Goal: Information Seeking & Learning: Learn about a topic

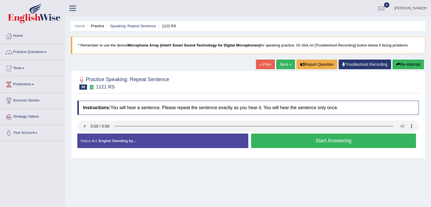
click at [47, 52] on span at bounding box center [46, 52] width 2 height 1
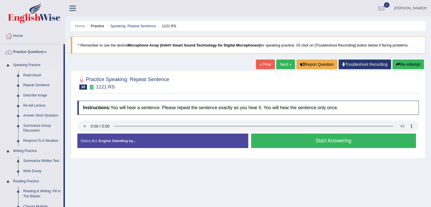
click at [39, 76] on link "Read Aloud" at bounding box center [42, 75] width 43 height 10
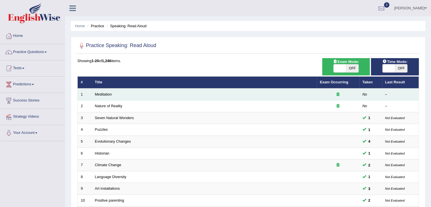
click at [295, 94] on td "Meditation" at bounding box center [204, 94] width 225 height 12
click at [108, 95] on link "Meditation" at bounding box center [103, 94] width 17 height 4
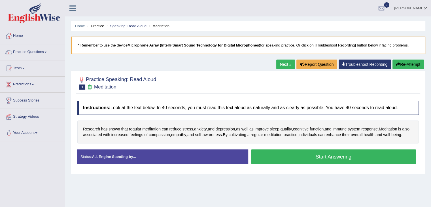
click at [113, 164] on div "Status: A.I. Engine Standing by..." at bounding box center [162, 156] width 171 height 14
click at [161, 164] on div "Status: A.I. Engine Standing by..." at bounding box center [162, 156] width 171 height 14
click at [336, 164] on button "Start Answering" at bounding box center [333, 156] width 165 height 14
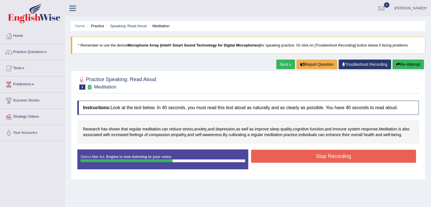
click at [388, 157] on button "Stop Recording" at bounding box center [333, 156] width 165 height 13
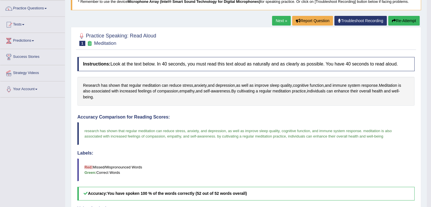
scroll to position [26, 0]
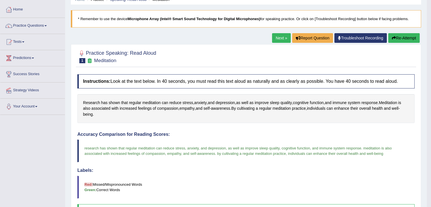
click at [283, 37] on link "Next »" at bounding box center [281, 38] width 19 height 10
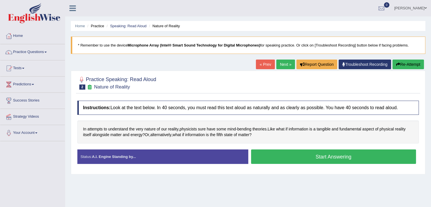
click at [313, 159] on button "Start Answering" at bounding box center [333, 156] width 165 height 14
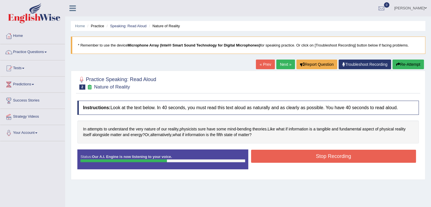
click at [354, 150] on button "Stop Recording" at bounding box center [333, 156] width 165 height 13
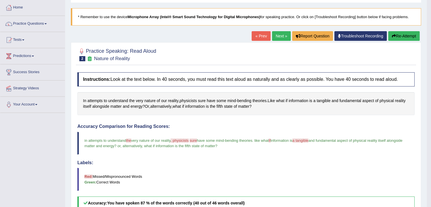
scroll to position [22, 0]
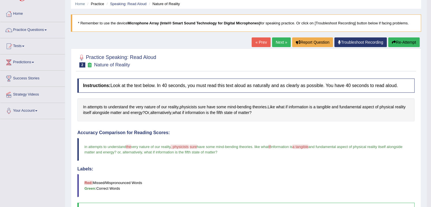
click at [403, 45] on button "Re-Attempt" at bounding box center [404, 42] width 31 height 10
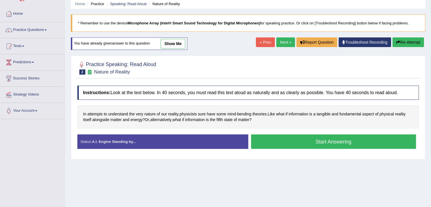
click at [338, 143] on button "Start Answering" at bounding box center [333, 141] width 165 height 14
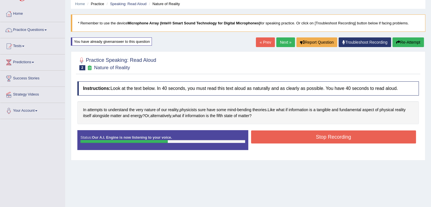
click at [366, 141] on button "Stop Recording" at bounding box center [333, 136] width 165 height 13
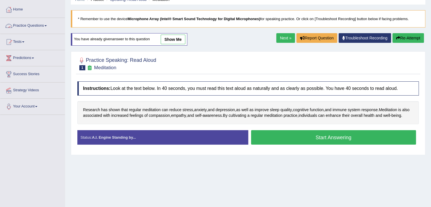
click at [47, 26] on span at bounding box center [46, 25] width 2 height 1
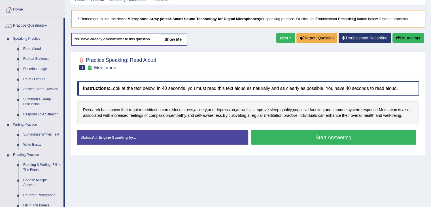
click at [43, 48] on link "Read Aloud" at bounding box center [42, 49] width 43 height 10
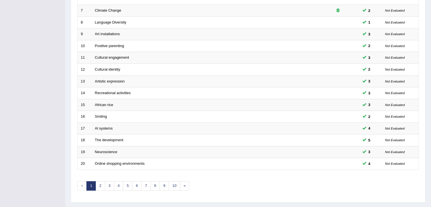
scroll to position [167, 0]
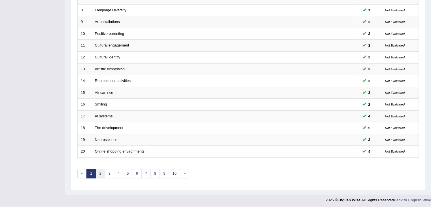
click at [102, 174] on link "2" at bounding box center [100, 173] width 9 height 9
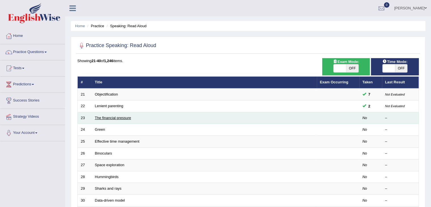
click at [116, 117] on link "The financial pressure" at bounding box center [113, 118] width 36 height 4
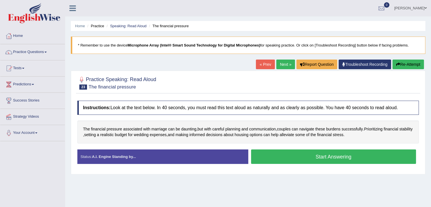
click at [296, 158] on button "Start Answering" at bounding box center [333, 156] width 165 height 14
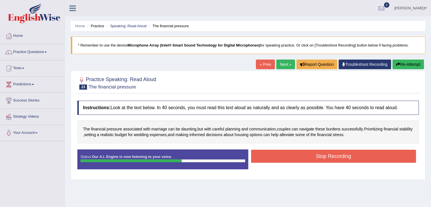
click at [389, 152] on button "Stop Recording" at bounding box center [333, 156] width 165 height 13
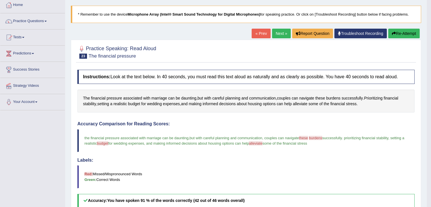
scroll to position [28, 0]
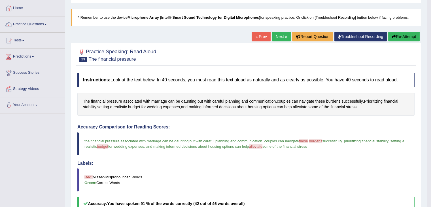
click at [395, 37] on button "Re-Attempt" at bounding box center [404, 37] width 31 height 10
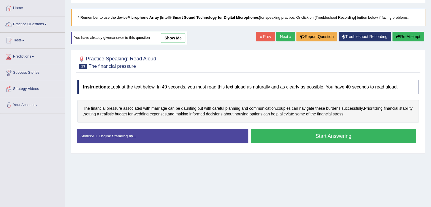
click at [328, 139] on button "Start Answering" at bounding box center [333, 136] width 165 height 14
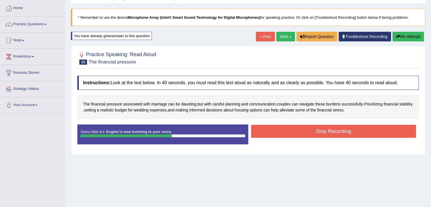
click at [331, 135] on button "Stop Recording" at bounding box center [333, 131] width 165 height 13
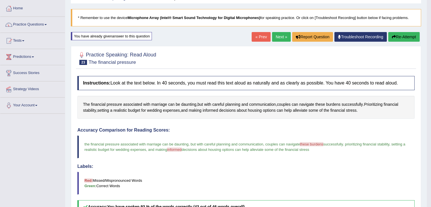
scroll to position [20, 0]
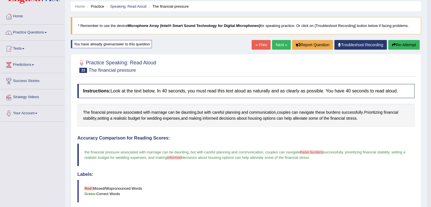
click at [404, 44] on button "Re-Attempt" at bounding box center [404, 45] width 31 height 10
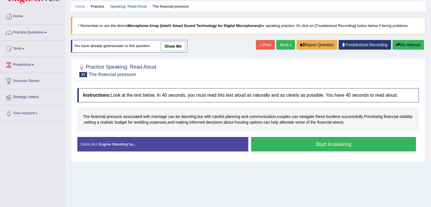
click at [305, 138] on button "Start Answering" at bounding box center [333, 144] width 165 height 14
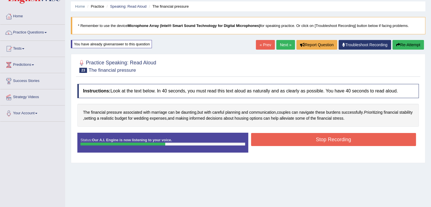
click at [345, 140] on button "Stop Recording" at bounding box center [333, 139] width 165 height 13
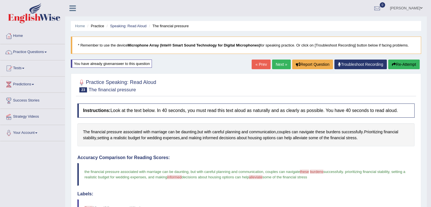
click at [286, 62] on link "Next »" at bounding box center [281, 65] width 19 height 10
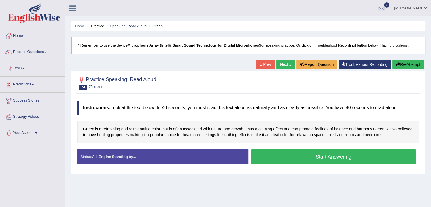
click at [333, 157] on button "Start Answering" at bounding box center [333, 156] width 165 height 14
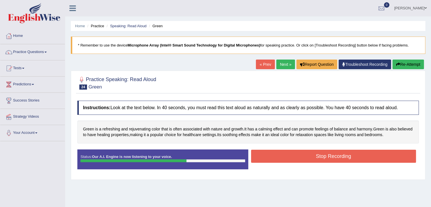
click at [367, 160] on button "Stop Recording" at bounding box center [333, 156] width 165 height 13
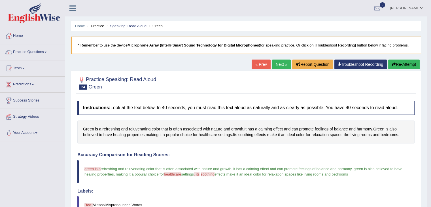
click at [280, 66] on link "Next »" at bounding box center [281, 65] width 19 height 10
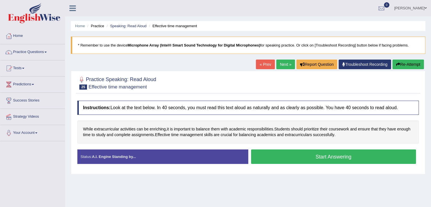
click at [325, 159] on button "Start Answering" at bounding box center [333, 156] width 165 height 14
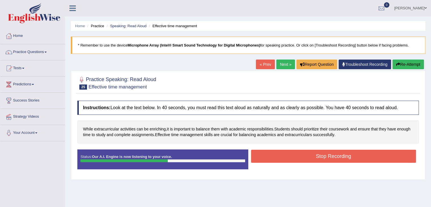
click at [331, 159] on button "Stop Recording" at bounding box center [333, 156] width 165 height 13
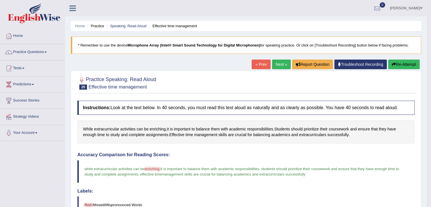
click at [275, 65] on link "Next »" at bounding box center [281, 65] width 19 height 10
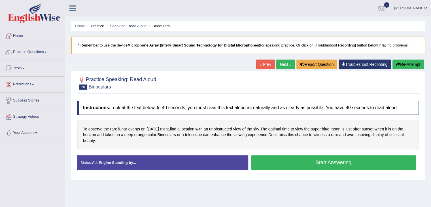
click at [317, 161] on button "Start Answering" at bounding box center [333, 162] width 165 height 14
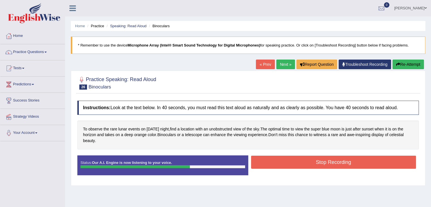
click at [361, 162] on button "Stop Recording" at bounding box center [333, 162] width 165 height 13
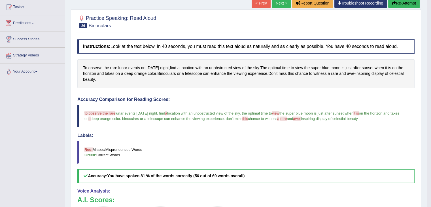
scroll to position [32, 0]
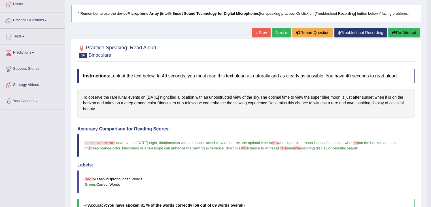
click at [403, 31] on button "Re-Attempt" at bounding box center [404, 33] width 31 height 10
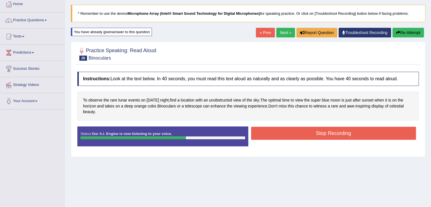
click at [343, 133] on button "Stop Recording" at bounding box center [333, 133] width 165 height 13
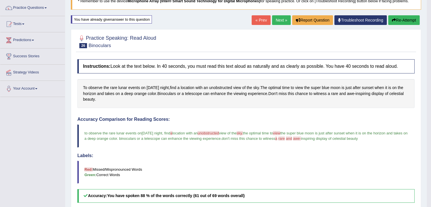
scroll to position [31, 0]
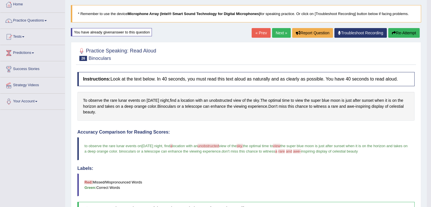
click at [280, 32] on link "Next »" at bounding box center [281, 33] width 19 height 10
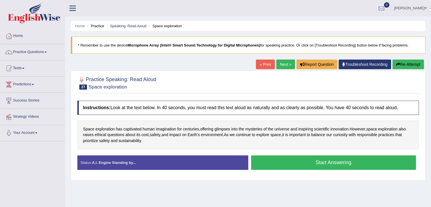
click at [303, 158] on button "Start Answering" at bounding box center [333, 162] width 165 height 14
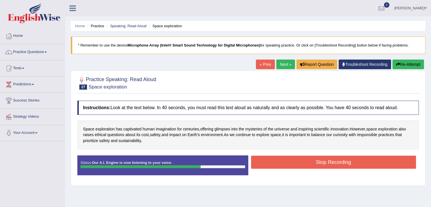
click at [360, 158] on button "Stop Recording" at bounding box center [333, 162] width 165 height 13
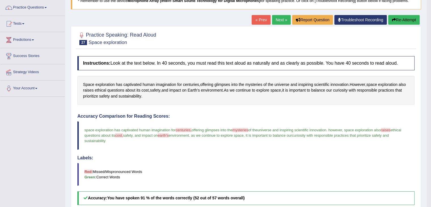
scroll to position [40, 0]
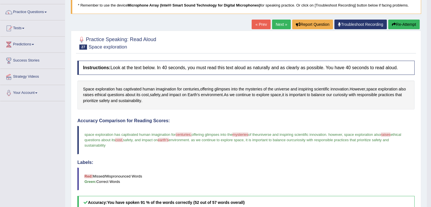
click at [400, 23] on button "Re-Attempt" at bounding box center [404, 25] width 31 height 10
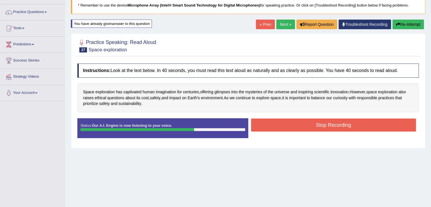
click at [338, 127] on button "Stop Recording" at bounding box center [333, 125] width 165 height 13
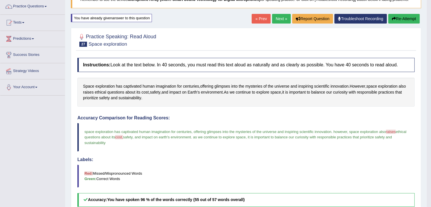
scroll to position [45, 0]
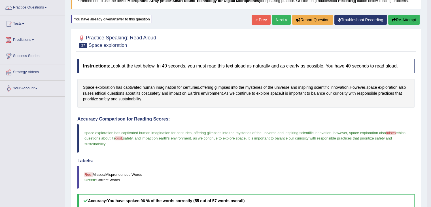
click at [402, 20] on button "Re-Attempt" at bounding box center [404, 20] width 31 height 10
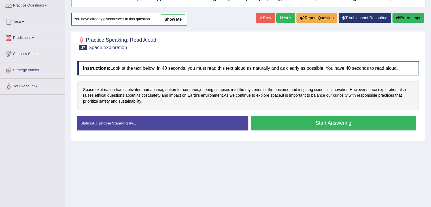
click at [323, 121] on button "Start Answering" at bounding box center [333, 123] width 165 height 14
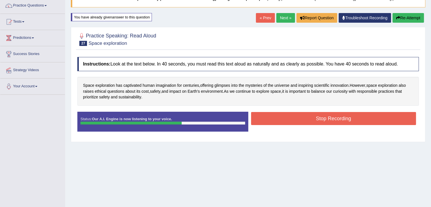
click at [370, 115] on button "Stop Recording" at bounding box center [333, 118] width 165 height 13
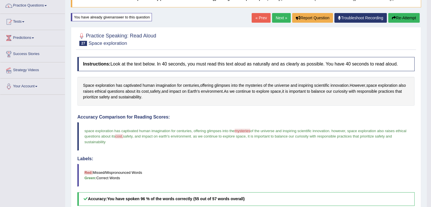
click at [431, 161] on html "Toggle navigation Home Practice Questions Speaking Practice Read Aloud Repeat S…" at bounding box center [215, 56] width 431 height 207
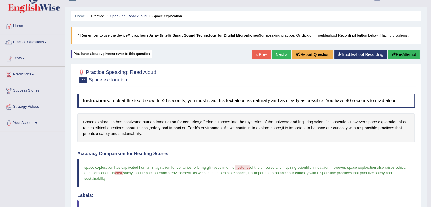
scroll to position [0, 0]
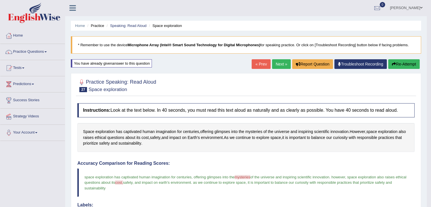
click at [279, 66] on link "Next »" at bounding box center [281, 64] width 19 height 10
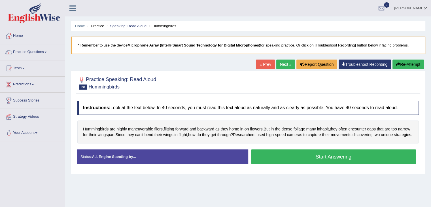
click at [319, 159] on button "Start Answering" at bounding box center [333, 156] width 165 height 14
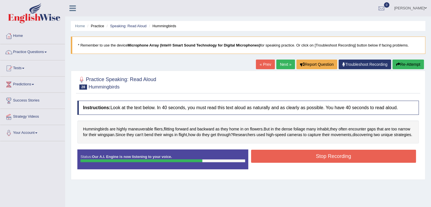
click at [328, 160] on button "Stop Recording" at bounding box center [333, 156] width 165 height 13
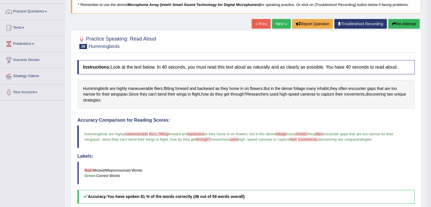
scroll to position [40, 0]
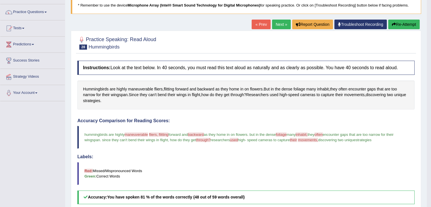
click at [404, 24] on button "Re-Attempt" at bounding box center [404, 25] width 31 height 10
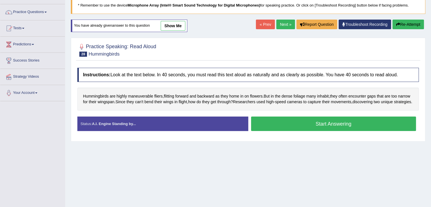
click at [332, 131] on button "Start Answering" at bounding box center [333, 124] width 165 height 14
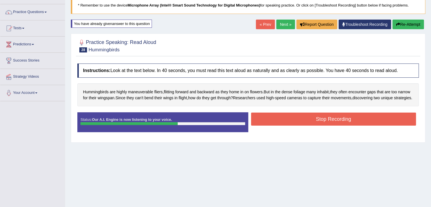
click at [319, 121] on button "Stop Recording" at bounding box center [333, 119] width 165 height 13
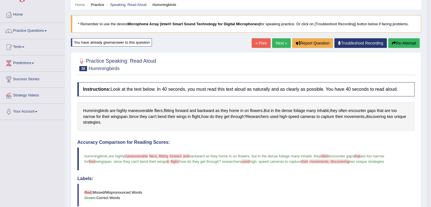
scroll to position [12, 0]
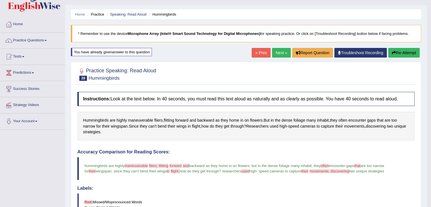
click at [403, 54] on button "Re-Attempt" at bounding box center [404, 53] width 31 height 10
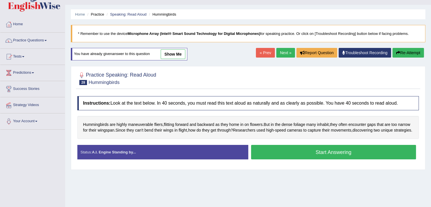
click at [349, 157] on button "Start Answering" at bounding box center [333, 152] width 165 height 14
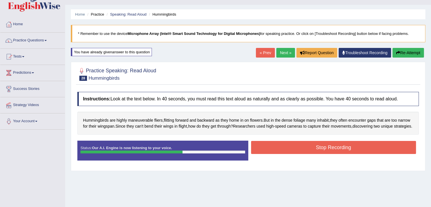
click at [319, 154] on button "Stop Recording" at bounding box center [333, 147] width 165 height 13
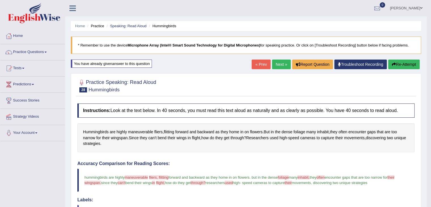
click at [408, 65] on button "Re-Attempt" at bounding box center [404, 65] width 31 height 10
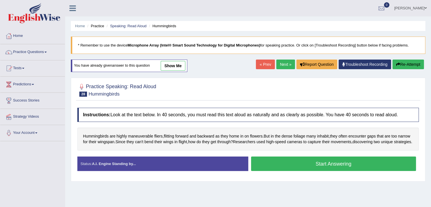
click at [294, 170] on button "Start Answering" at bounding box center [333, 164] width 165 height 14
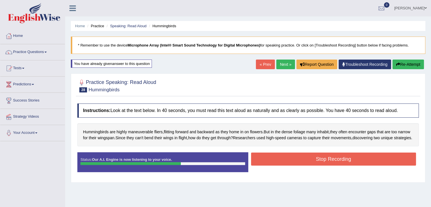
click at [314, 166] on button "Stop Recording" at bounding box center [333, 159] width 165 height 13
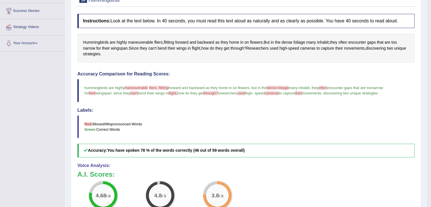
scroll to position [60, 0]
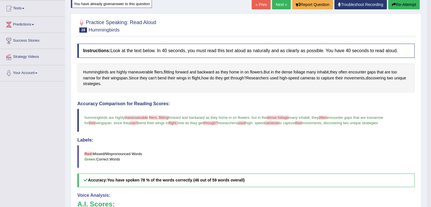
click at [277, 2] on link "Next »" at bounding box center [281, 5] width 19 height 10
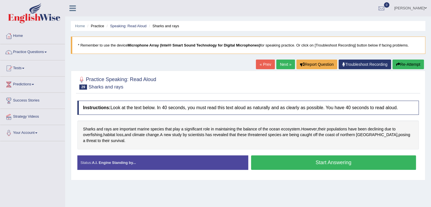
click at [316, 162] on button "Start Answering" at bounding box center [333, 162] width 165 height 14
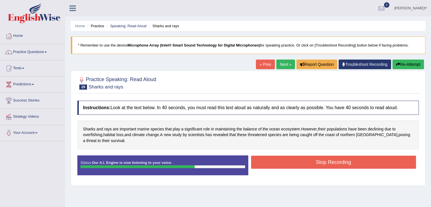
click at [343, 163] on button "Stop Recording" at bounding box center [333, 162] width 165 height 13
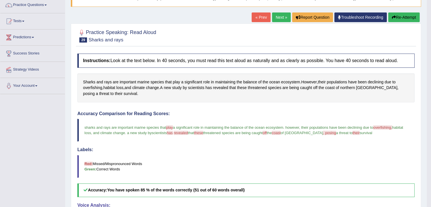
scroll to position [33, 0]
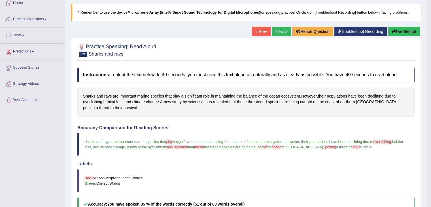
click at [406, 30] on button "Re-Attempt" at bounding box center [404, 32] width 31 height 10
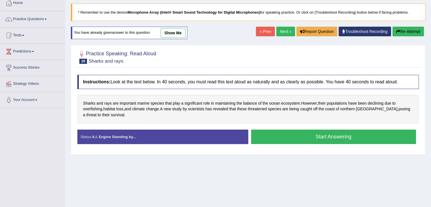
click at [305, 134] on button "Start Answering" at bounding box center [333, 137] width 165 height 14
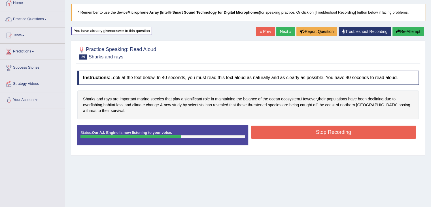
click at [349, 129] on button "Stop Recording" at bounding box center [333, 132] width 165 height 13
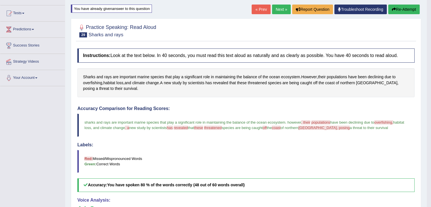
scroll to position [25, 0]
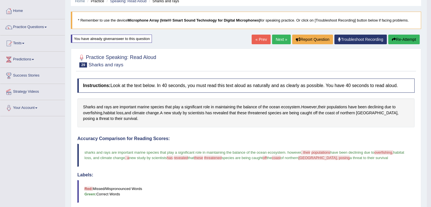
click at [279, 39] on link "Next »" at bounding box center [281, 40] width 19 height 10
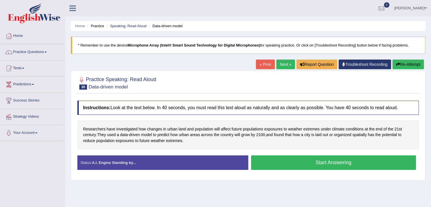
click at [308, 164] on button "Start Answering" at bounding box center [333, 162] width 165 height 14
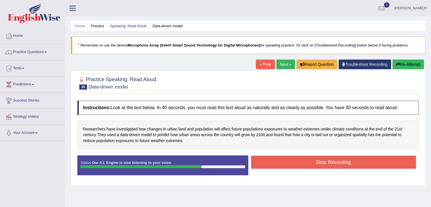
click at [322, 181] on div "Instructions: Look at the text below. In 40 seconds, you must read this text al…" at bounding box center [248, 140] width 345 height 85
click at [321, 161] on button "Stop Recording" at bounding box center [333, 162] width 165 height 13
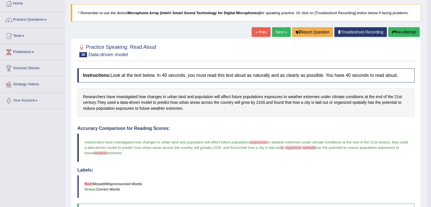
scroll to position [24, 0]
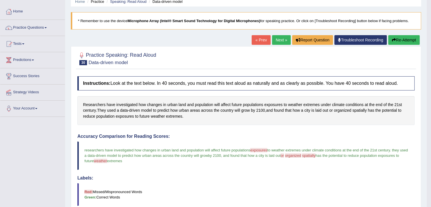
click at [407, 40] on button "Re-Attempt" at bounding box center [404, 40] width 31 height 10
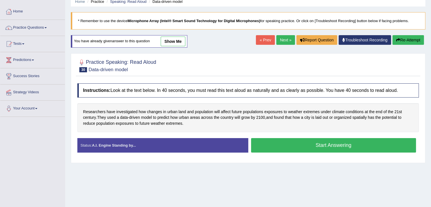
click at [328, 144] on button "Start Answering" at bounding box center [333, 145] width 165 height 14
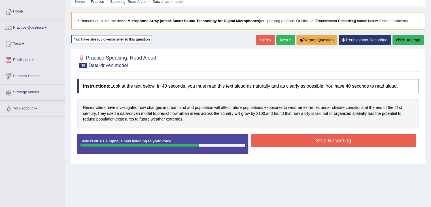
drag, startPoint x: 320, startPoint y: 169, endPoint x: 349, endPoint y: 141, distance: 40.5
click at [349, 141] on div "Home Practice Speaking: Read Aloud Data-driven model * Remember to use the devi…" at bounding box center [248, 118] width 366 height 284
click at [349, 141] on button "Stop Recording" at bounding box center [333, 140] width 165 height 13
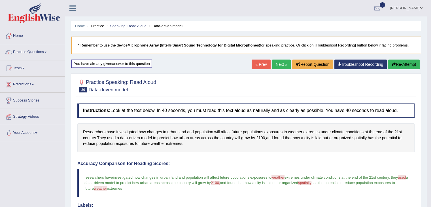
click at [275, 66] on link "Next »" at bounding box center [281, 65] width 19 height 10
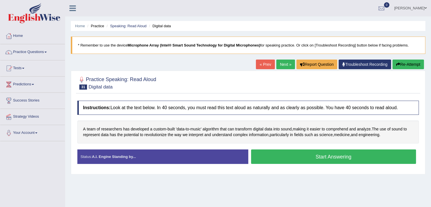
click at [297, 157] on button "Start Answering" at bounding box center [333, 156] width 165 height 14
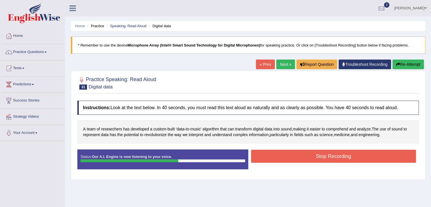
click at [319, 155] on button "Stop Recording" at bounding box center [333, 156] width 165 height 13
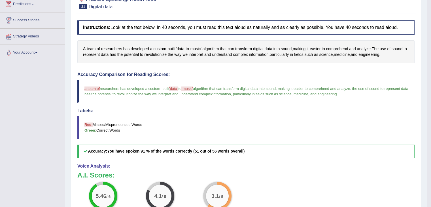
scroll to position [49, 0]
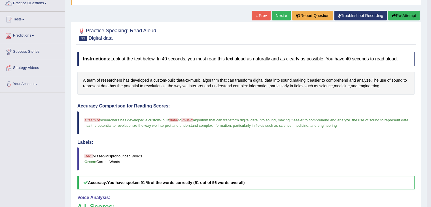
click at [413, 18] on button "Re-Attempt" at bounding box center [404, 16] width 31 height 10
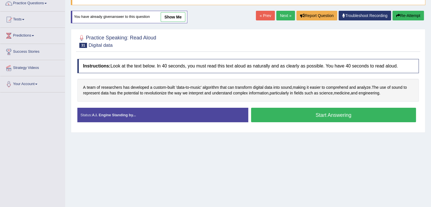
click at [317, 113] on button "Start Answering" at bounding box center [333, 115] width 165 height 14
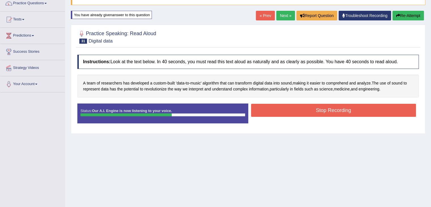
click at [346, 104] on div "Start Answering" at bounding box center [333, 104] width 171 height 0
click at [346, 105] on button "Stop Recording" at bounding box center [333, 110] width 165 height 13
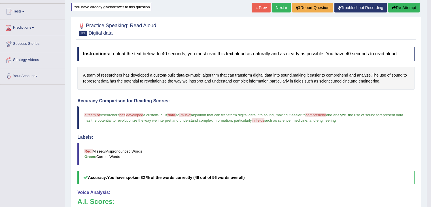
scroll to position [53, 0]
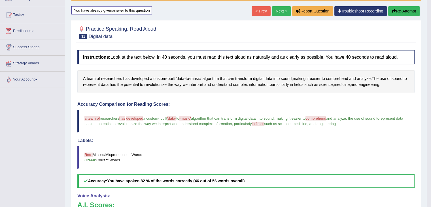
click at [404, 14] on button "Re-Attempt" at bounding box center [404, 11] width 31 height 10
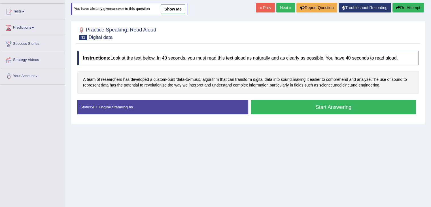
scroll to position [53, 0]
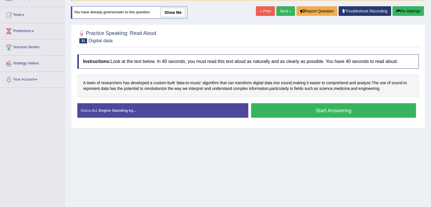
click at [336, 111] on button "Start Answering" at bounding box center [333, 110] width 165 height 14
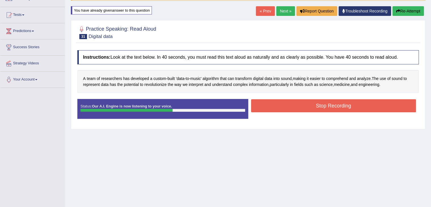
click at [322, 102] on button "Stop Recording" at bounding box center [333, 105] width 165 height 13
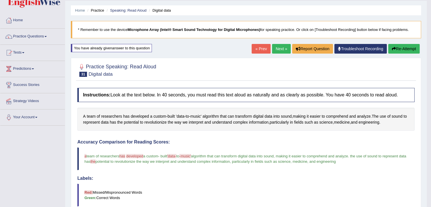
scroll to position [0, 0]
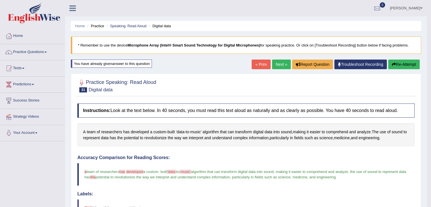
click at [277, 64] on link "Next »" at bounding box center [281, 65] width 19 height 10
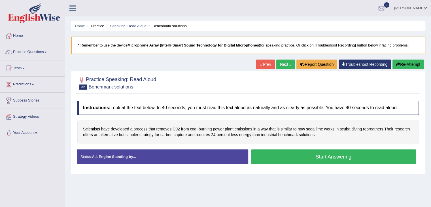
click at [304, 155] on button "Start Answering" at bounding box center [333, 156] width 165 height 14
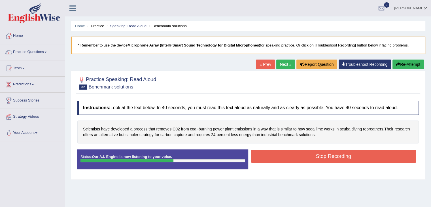
click at [323, 151] on button "Stop Recording" at bounding box center [333, 156] width 165 height 13
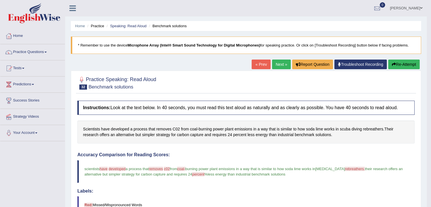
click at [277, 64] on link "Next »" at bounding box center [281, 65] width 19 height 10
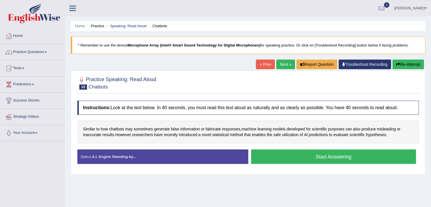
click at [357, 155] on button "Start Answering" at bounding box center [333, 156] width 165 height 14
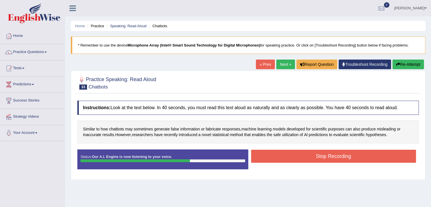
click at [344, 156] on button "Stop Recording" at bounding box center [333, 156] width 165 height 13
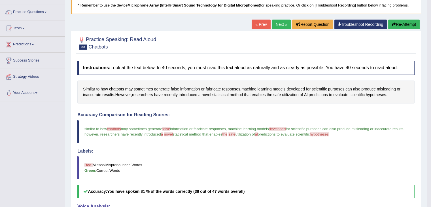
scroll to position [35, 0]
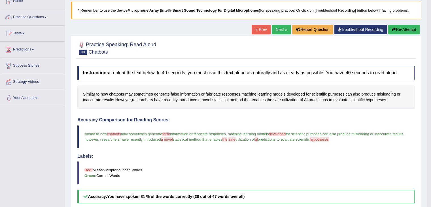
click at [404, 29] on button "Re-Attempt" at bounding box center [404, 30] width 31 height 10
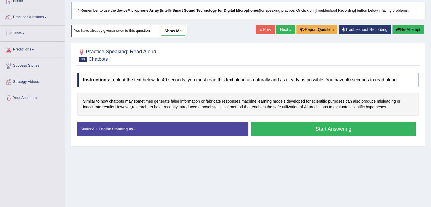
scroll to position [35, 0]
click at [356, 131] on button "Start Answering" at bounding box center [333, 129] width 165 height 14
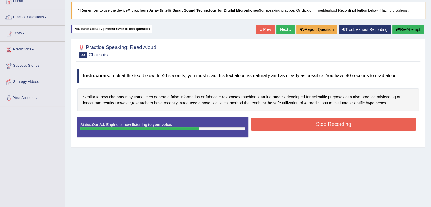
click at [362, 126] on button "Stop Recording" at bounding box center [333, 124] width 165 height 13
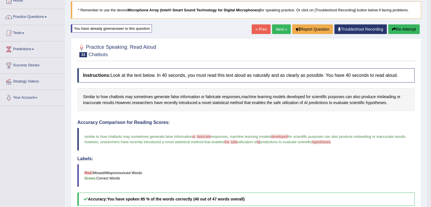
scroll to position [18, 0]
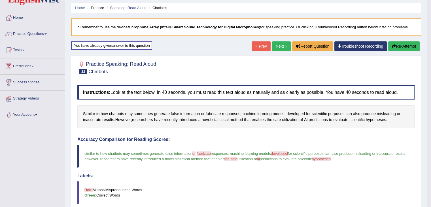
click at [406, 45] on button "Re-Attempt" at bounding box center [404, 46] width 31 height 10
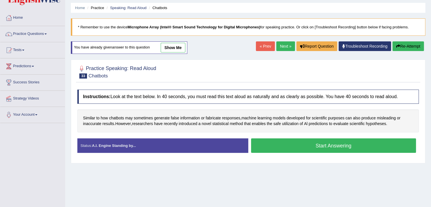
click at [313, 146] on button "Start Answering" at bounding box center [333, 145] width 165 height 14
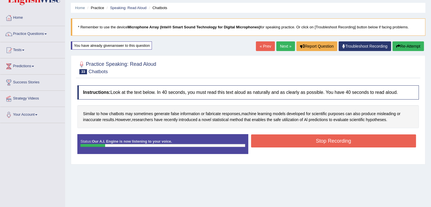
click at [411, 46] on button "Re-Attempt" at bounding box center [408, 46] width 31 height 10
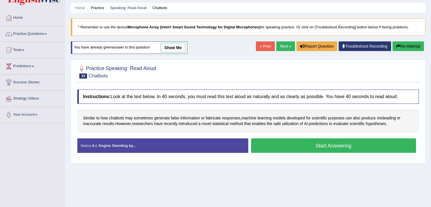
click at [306, 144] on button "Start Answering" at bounding box center [333, 145] width 165 height 14
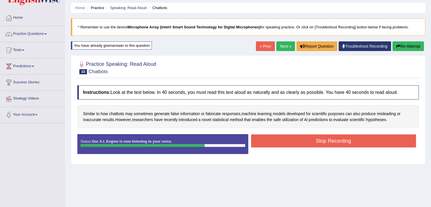
click at [368, 141] on button "Stop Recording" at bounding box center [333, 140] width 165 height 13
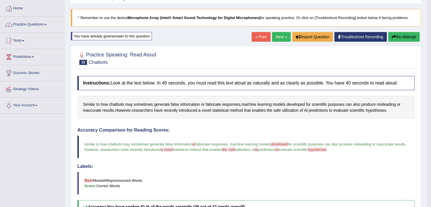
scroll to position [24, 0]
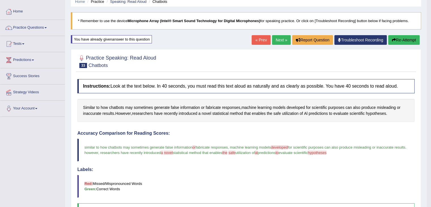
click at [403, 41] on button "Re-Attempt" at bounding box center [404, 40] width 31 height 10
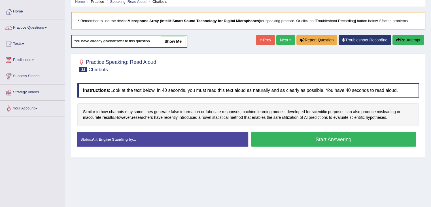
click at [326, 141] on button "Start Answering" at bounding box center [333, 139] width 165 height 14
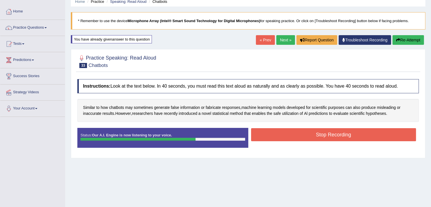
click at [347, 133] on button "Stop Recording" at bounding box center [333, 134] width 165 height 13
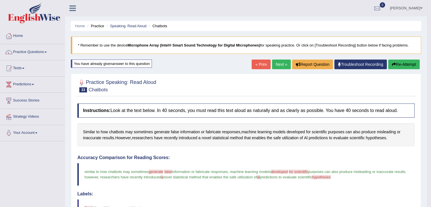
click at [279, 62] on link "Next »" at bounding box center [281, 65] width 19 height 10
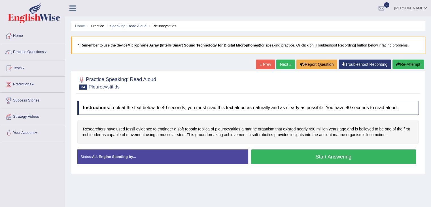
click at [315, 158] on button "Start Answering" at bounding box center [333, 156] width 165 height 14
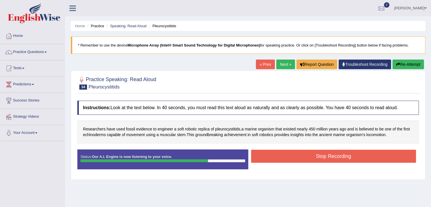
click at [320, 153] on button "Stop Recording" at bounding box center [333, 156] width 165 height 13
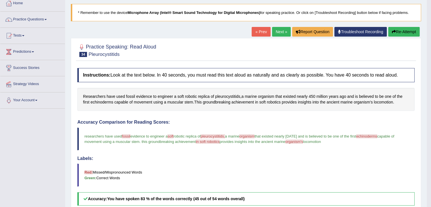
scroll to position [23, 0]
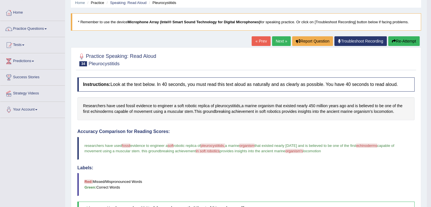
click at [406, 41] on button "Re-Attempt" at bounding box center [404, 41] width 31 height 10
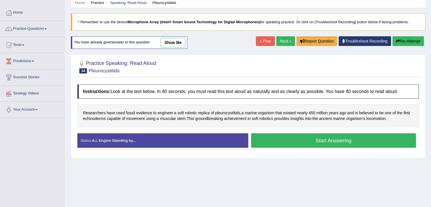
click at [303, 144] on button "Start Answering" at bounding box center [333, 140] width 165 height 14
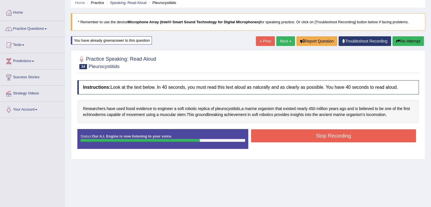
click at [324, 134] on button "Stop Recording" at bounding box center [333, 135] width 165 height 13
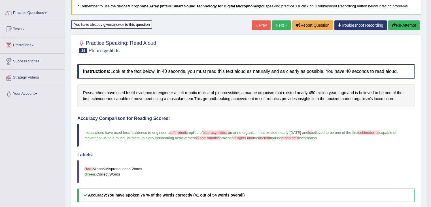
scroll to position [20, 0]
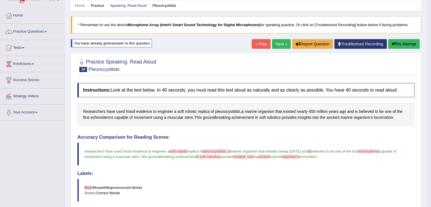
click at [398, 44] on button "Re-Attempt" at bounding box center [404, 44] width 31 height 10
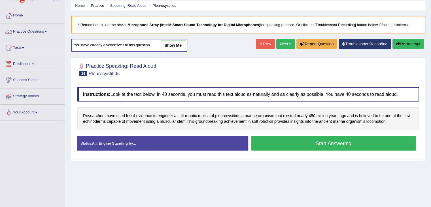
click at [292, 147] on button "Start Answering" at bounding box center [333, 143] width 165 height 14
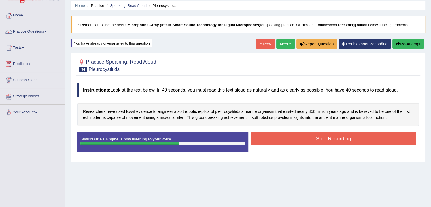
click at [377, 141] on button "Stop Recording" at bounding box center [333, 138] width 165 height 13
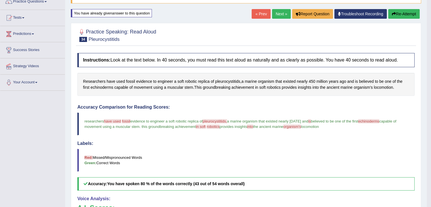
scroll to position [33, 0]
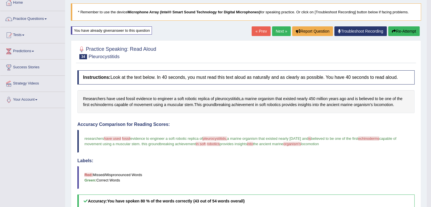
click at [276, 33] on link "Next »" at bounding box center [281, 31] width 19 height 10
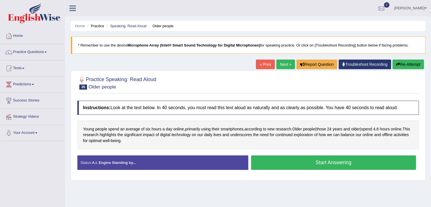
click at [299, 161] on button "Start Answering" at bounding box center [333, 162] width 165 height 14
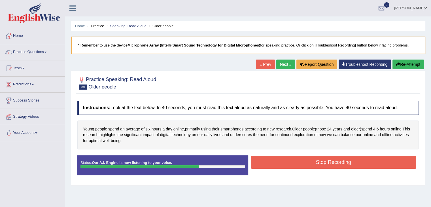
click at [324, 161] on button "Stop Recording" at bounding box center [333, 162] width 165 height 13
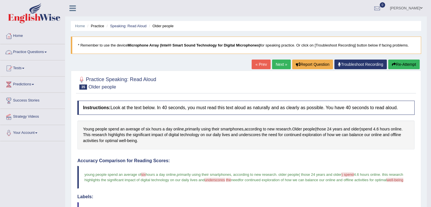
click at [47, 51] on link "Practice Questions" at bounding box center [32, 51] width 65 height 14
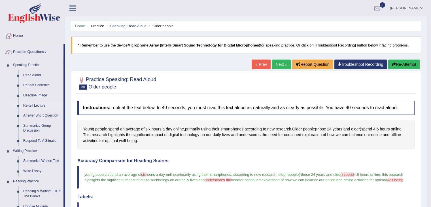
click at [41, 106] on link "Re-tell Lecture" at bounding box center [42, 106] width 43 height 10
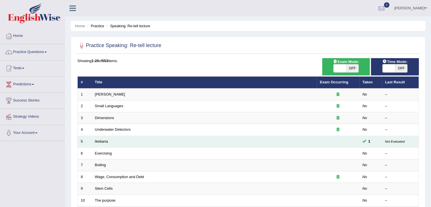
click at [357, 139] on td at bounding box center [338, 142] width 43 height 12
click at [104, 140] on link "Ikebana" at bounding box center [101, 141] width 13 height 4
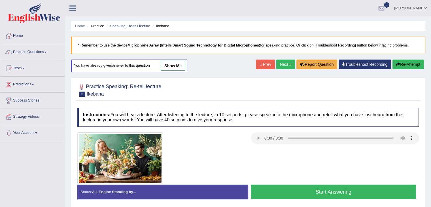
click at [324, 189] on button "Start Answering" at bounding box center [333, 192] width 165 height 14
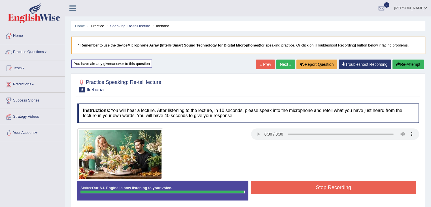
click at [324, 189] on button "Stop Recording" at bounding box center [333, 187] width 165 height 13
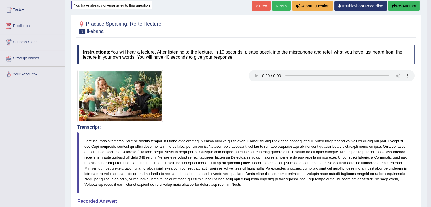
scroll to position [36, 0]
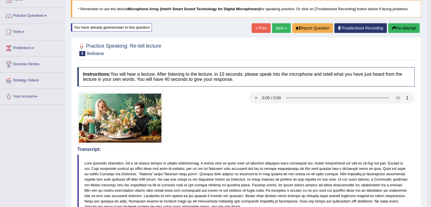
click at [400, 25] on button "Re-Attempt" at bounding box center [404, 28] width 31 height 10
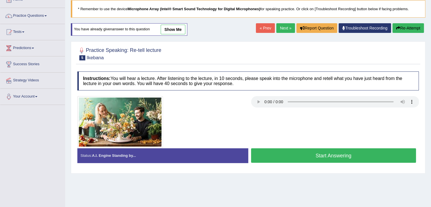
click at [348, 155] on button "Start Answering" at bounding box center [333, 155] width 165 height 14
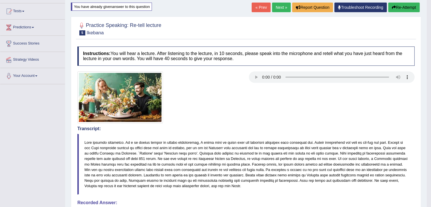
scroll to position [41, 0]
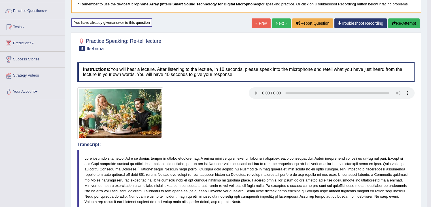
click at [398, 25] on button "Re-Attempt" at bounding box center [404, 23] width 31 height 10
